Goal: Information Seeking & Learning: Compare options

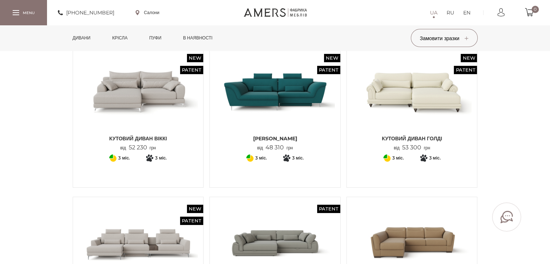
scroll to position [72, 0]
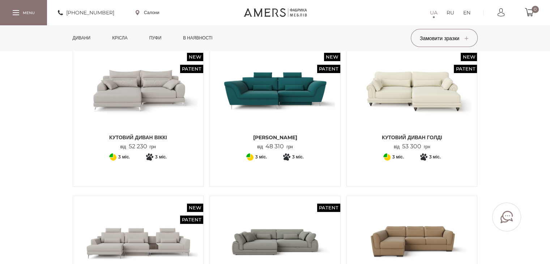
click at [172, 119] on img at bounding box center [138, 91] width 120 height 80
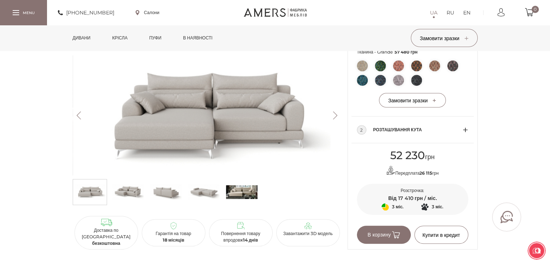
scroll to position [394, 0]
click at [203, 195] on img at bounding box center [203, 192] width 31 height 22
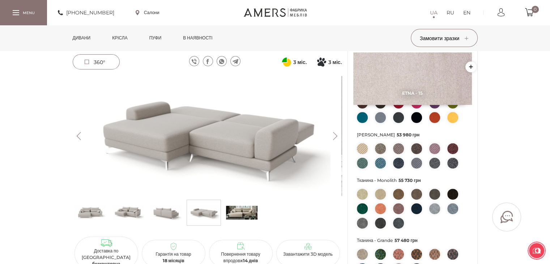
scroll to position [205, 0]
click at [93, 64] on span "360°" at bounding box center [96, 62] width 46 height 14
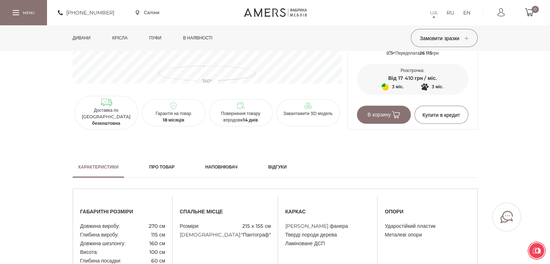
scroll to position [492, 0]
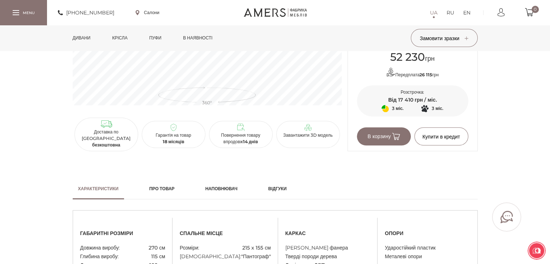
click at [233, 188] on h2 "Наповнювач" at bounding box center [221, 189] width 32 height 7
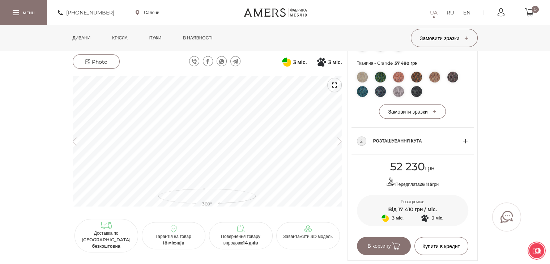
scroll to position [384, 0]
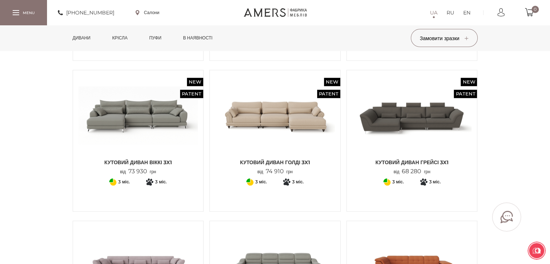
scroll to position [644, 0]
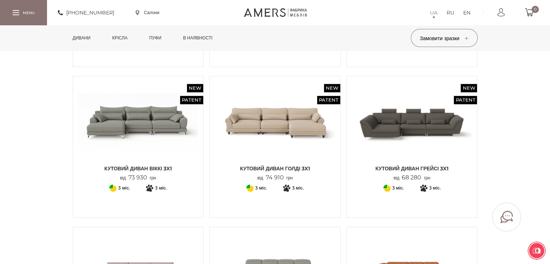
click at [154, 136] on img at bounding box center [138, 122] width 120 height 80
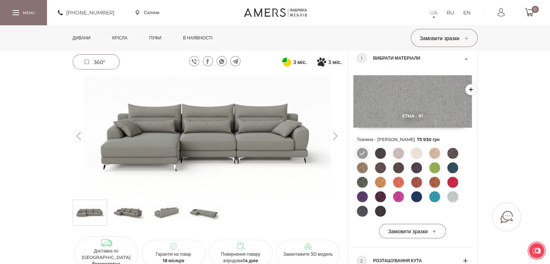
scroll to position [50, 0]
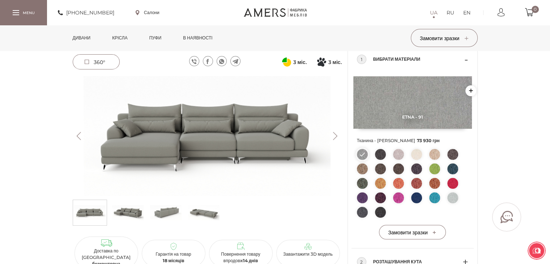
click at [415, 200] on img at bounding box center [416, 197] width 11 height 11
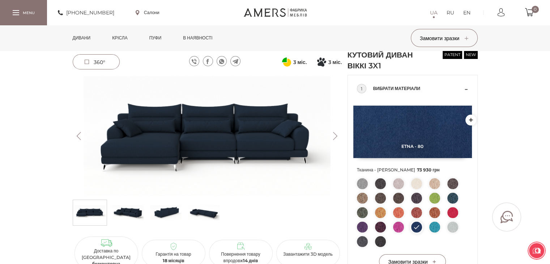
scroll to position [0, 0]
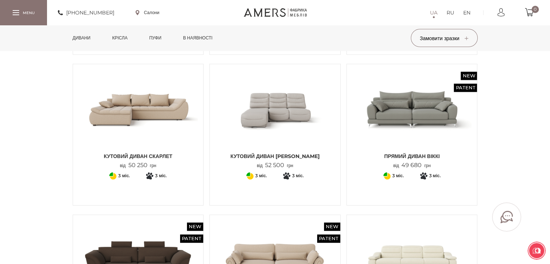
scroll to position [958, 0]
click at [420, 98] on img at bounding box center [412, 109] width 120 height 80
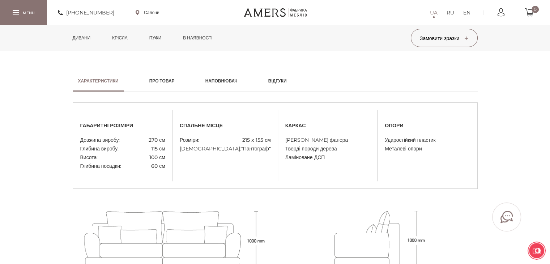
scroll to position [576, 0]
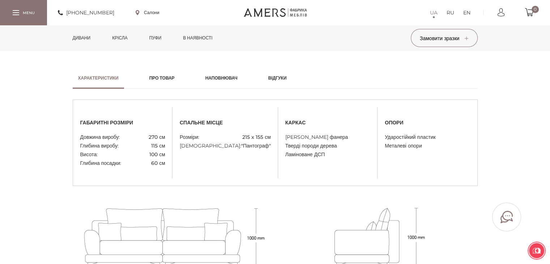
click at [229, 77] on h2 "Наповнювач" at bounding box center [221, 78] width 32 height 7
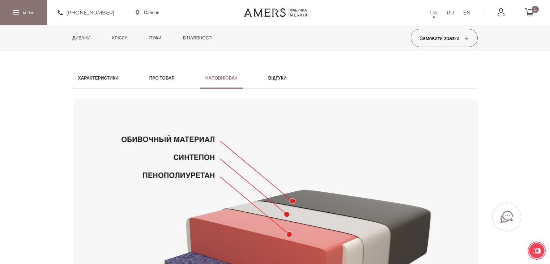
click at [85, 73] on link "Характеристики" at bounding box center [98, 78] width 51 height 21
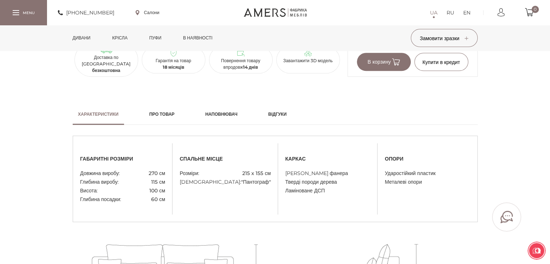
scroll to position [546, 0]
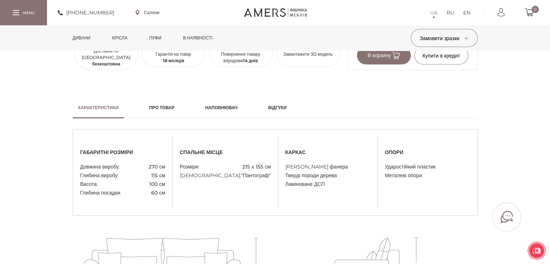
click at [228, 111] on link "Наповнювач" at bounding box center [221, 107] width 43 height 21
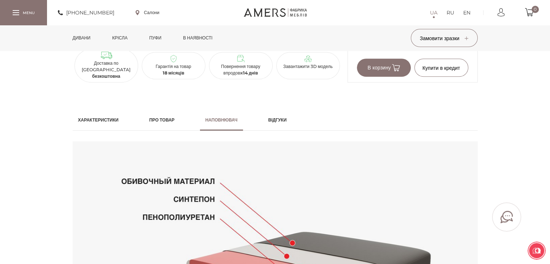
scroll to position [531, 0]
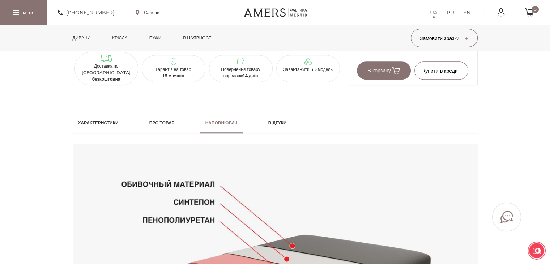
click at [159, 122] on h2 "Про товар" at bounding box center [161, 123] width 25 height 7
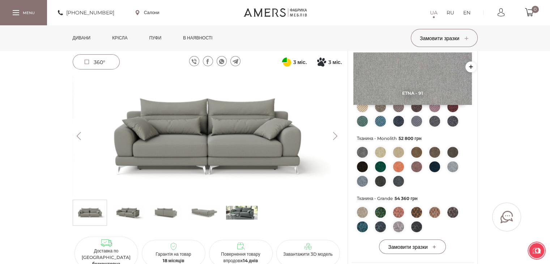
scroll to position [246, 0]
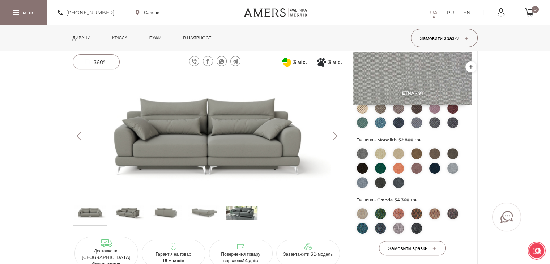
click at [194, 220] on img at bounding box center [203, 213] width 31 height 22
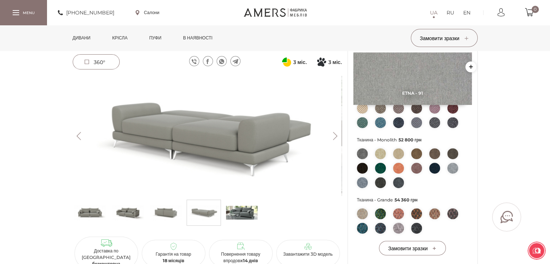
click at [162, 218] on img at bounding box center [165, 213] width 31 height 22
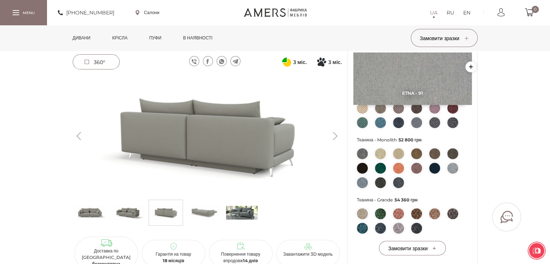
click at [198, 210] on img at bounding box center [203, 213] width 31 height 22
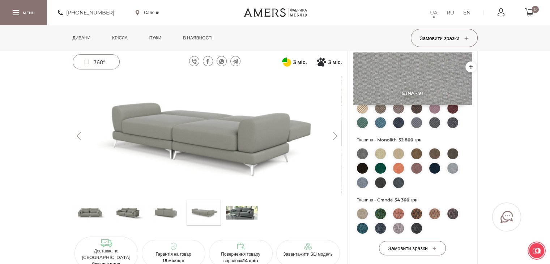
click at [120, 212] on img at bounding box center [127, 213] width 31 height 22
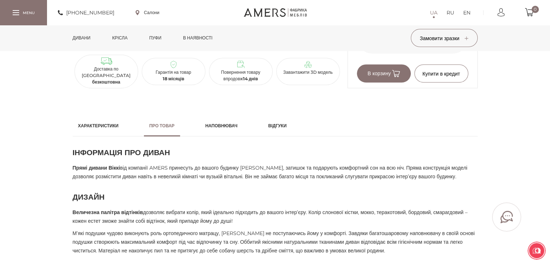
scroll to position [529, 0]
click at [287, 128] on h2 "Відгуки" at bounding box center [277, 125] width 18 height 7
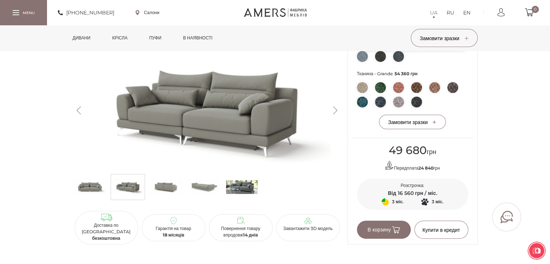
scroll to position [372, 0]
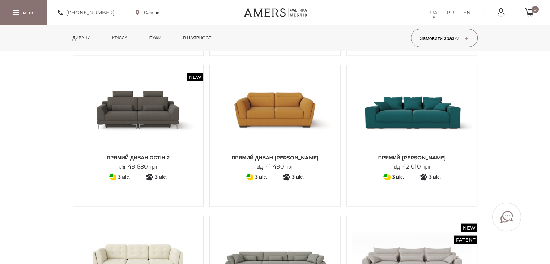
scroll to position [1525, 0]
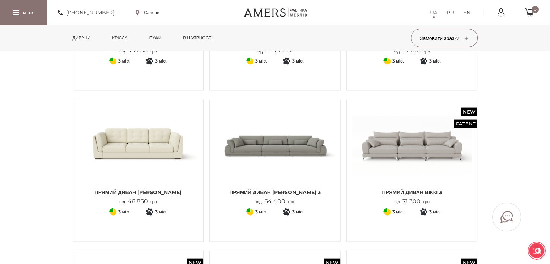
click at [389, 135] on img at bounding box center [412, 146] width 120 height 80
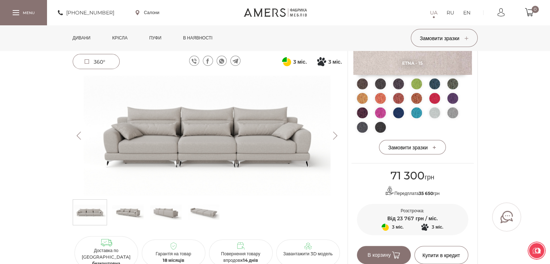
scroll to position [69, 0]
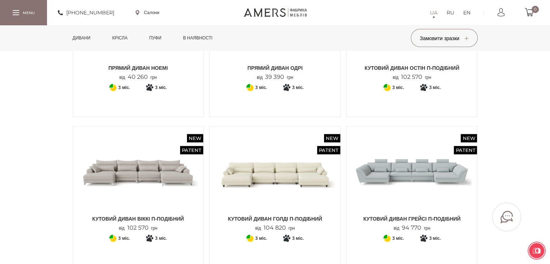
scroll to position [1955, 0]
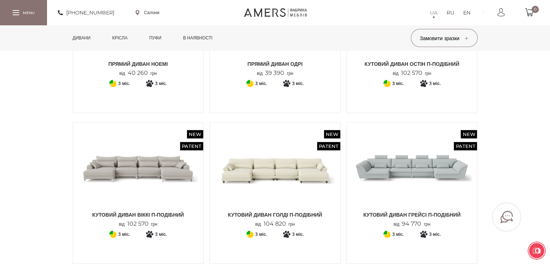
click at [154, 199] on img at bounding box center [138, 168] width 120 height 80
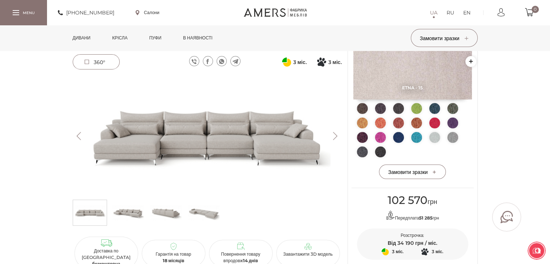
scroll to position [110, 0]
click at [336, 133] on button "Next" at bounding box center [335, 136] width 13 height 8
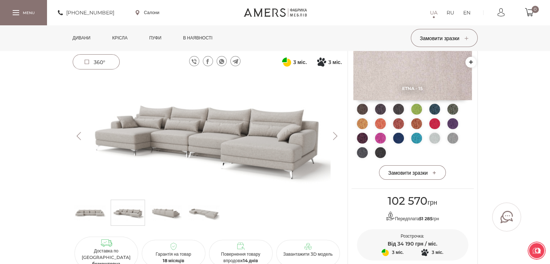
click at [336, 133] on button "Next" at bounding box center [335, 136] width 13 height 8
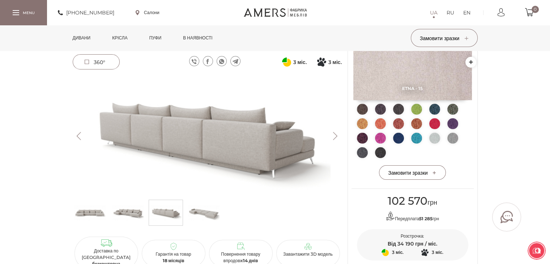
click at [336, 133] on button "Next" at bounding box center [335, 136] width 13 height 8
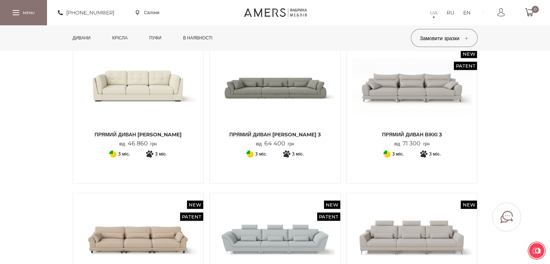
scroll to position [1582, 0]
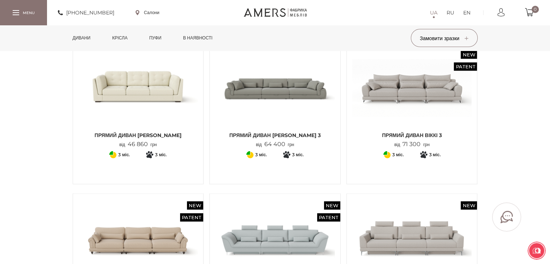
click at [276, 59] on img at bounding box center [275, 88] width 120 height 80
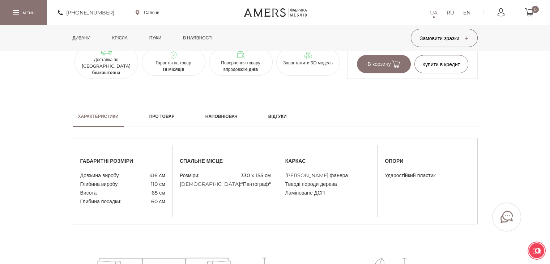
scroll to position [543, 0]
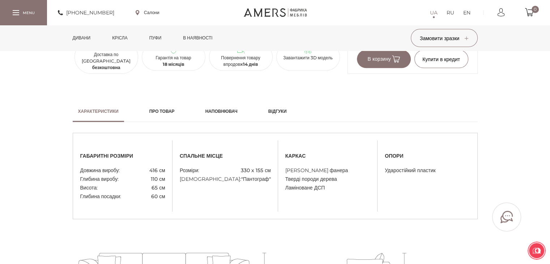
click at [223, 104] on link "Наповнювач" at bounding box center [221, 111] width 43 height 21
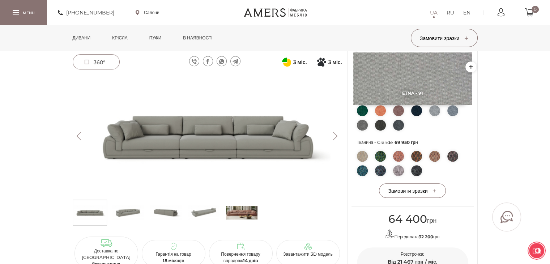
scroll to position [301, 0]
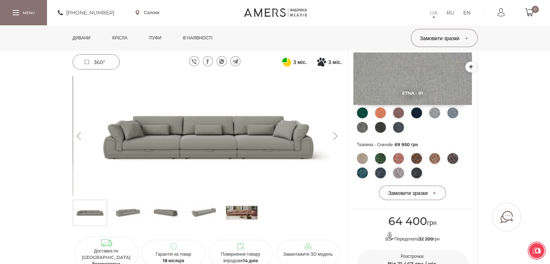
drag, startPoint x: 84, startPoint y: 38, endPoint x: 78, endPoint y: 126, distance: 87.7
click at [78, 126] on img at bounding box center [207, 136] width 269 height 120
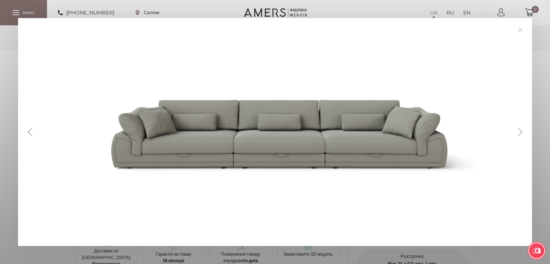
click at [13, 79] on div "Previous Next" at bounding box center [275, 132] width 550 height 264
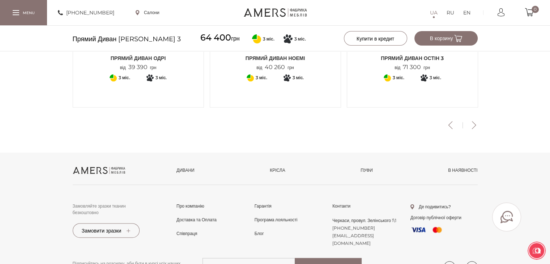
scroll to position [1086, 0]
click at [473, 122] on button "Next" at bounding box center [474, 125] width 13 height 8
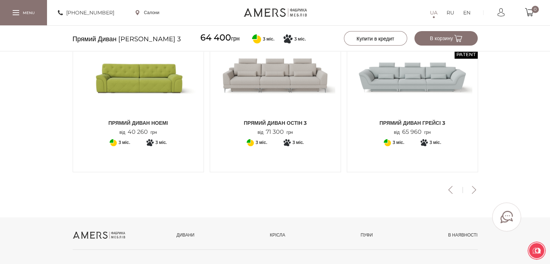
scroll to position [1019, 0]
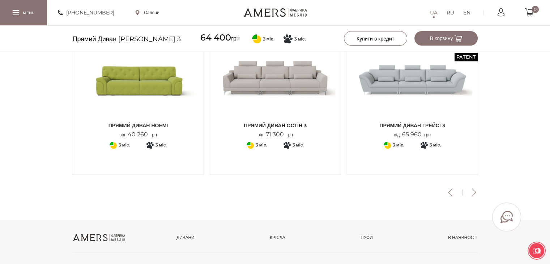
click at [474, 193] on button "Next" at bounding box center [474, 192] width 13 height 8
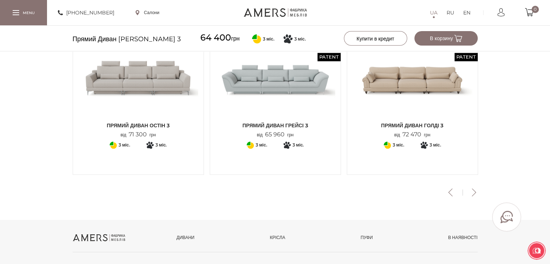
click at [474, 193] on button "Next" at bounding box center [474, 192] width 13 height 8
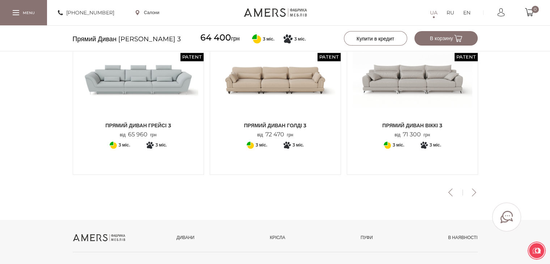
click at [432, 89] on img at bounding box center [413, 79] width 120 height 80
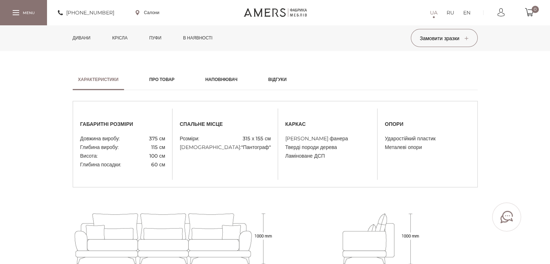
scroll to position [352, 0]
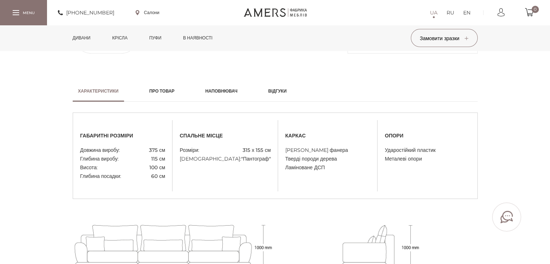
click at [236, 89] on h2 "Наповнювач" at bounding box center [221, 91] width 32 height 7
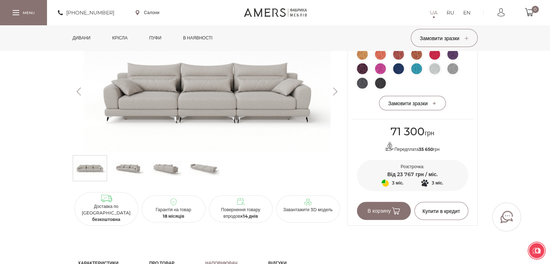
scroll to position [180, 0]
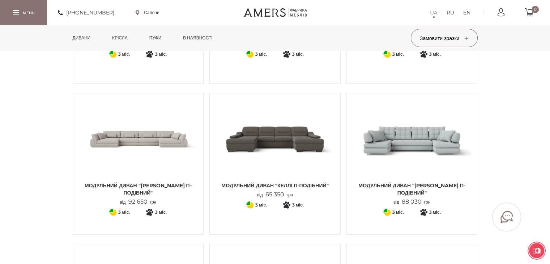
scroll to position [2135, 0]
click at [133, 120] on img at bounding box center [138, 138] width 120 height 80
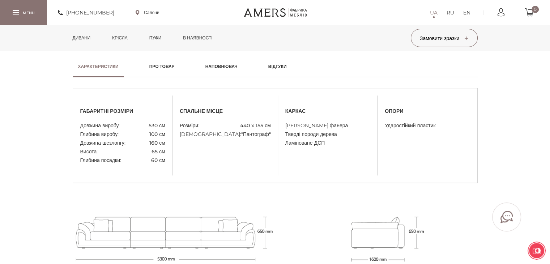
scroll to position [599, 0]
click at [224, 66] on h2 "Наповнювач" at bounding box center [221, 66] width 32 height 7
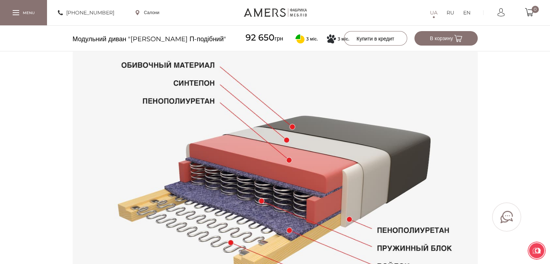
scroll to position [660, 0]
